Goal: Task Accomplishment & Management: Use online tool/utility

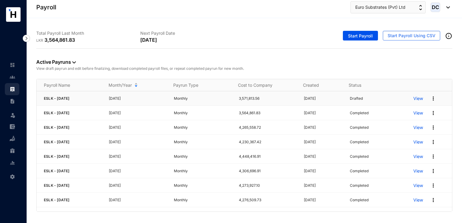
click at [430, 97] on img at bounding box center [433, 99] width 6 height 6
click at [389, 93] on td "Drafted" at bounding box center [374, 98] width 63 height 15
click at [413, 98] on p "View" at bounding box center [418, 99] width 10 height 6
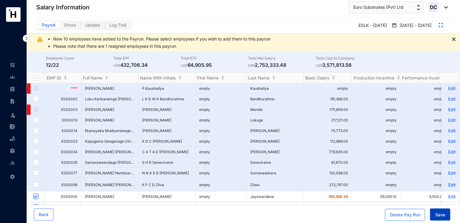
click at [438, 216] on span "Save" at bounding box center [440, 215] width 10 height 6
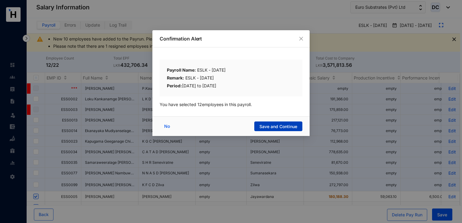
click at [289, 125] on span "Save and Continue" at bounding box center [278, 127] width 38 height 6
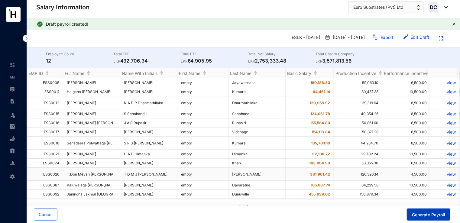
click at [416, 216] on span "Generate Payroll" at bounding box center [428, 215] width 33 height 6
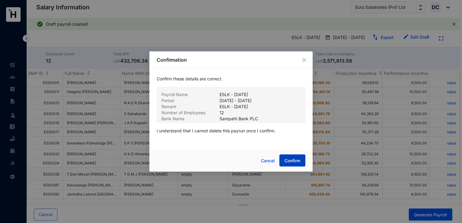
click at [293, 162] on span "Confirm" at bounding box center [292, 161] width 16 height 6
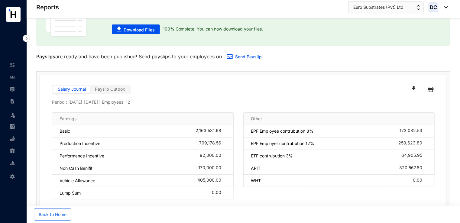
click at [103, 91] on span "Payslip Outbox" at bounding box center [110, 88] width 30 height 5
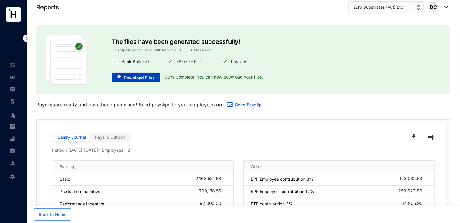
click at [149, 80] on span "Download Files" at bounding box center [139, 78] width 31 height 6
click at [387, 9] on span "Euro Substrates (Pvt) Ltd" at bounding box center [378, 7] width 50 height 7
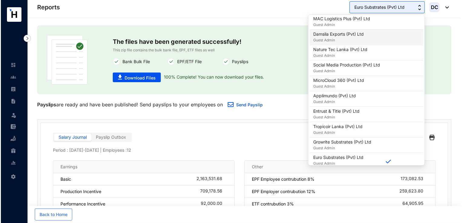
scroll to position [242, 0]
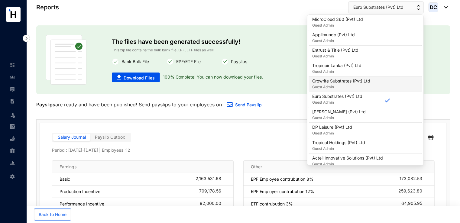
click at [335, 78] on p "Growrite Substrates (Pvt) Ltd" at bounding box center [341, 81] width 58 height 6
